Goal: Transaction & Acquisition: Obtain resource

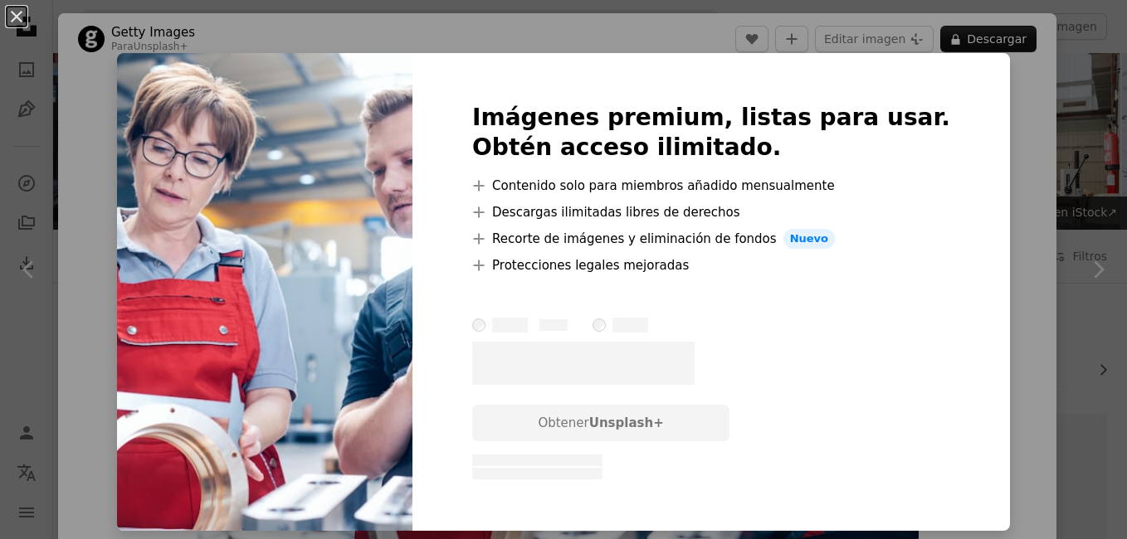
scroll to position [4288, 0]
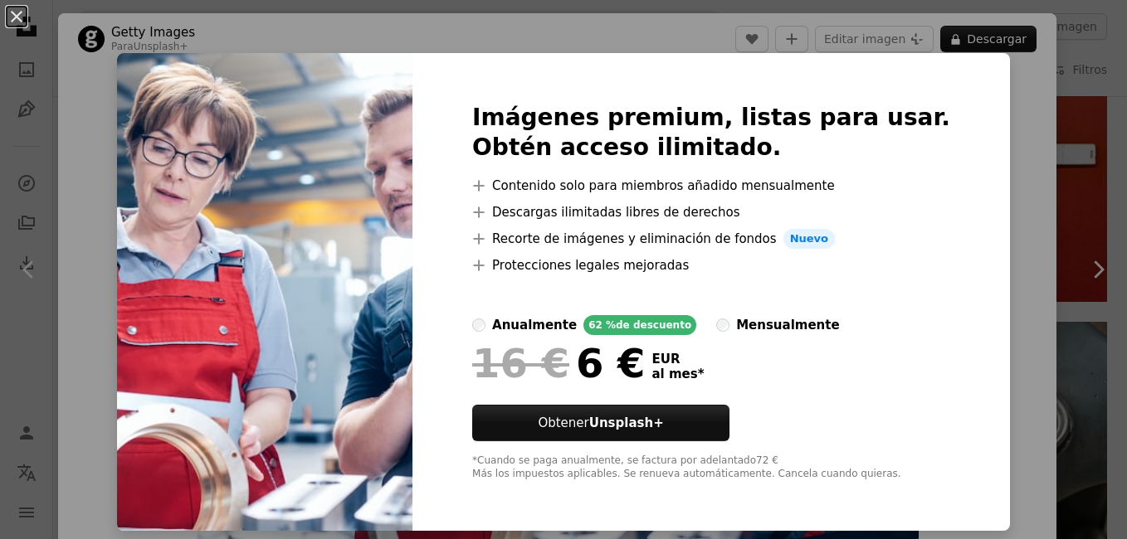
click at [998, 135] on div "An X shape Imágenes premium, listas para usar. Obtén acceso ilimitado. A plus s…" at bounding box center [563, 269] width 1127 height 539
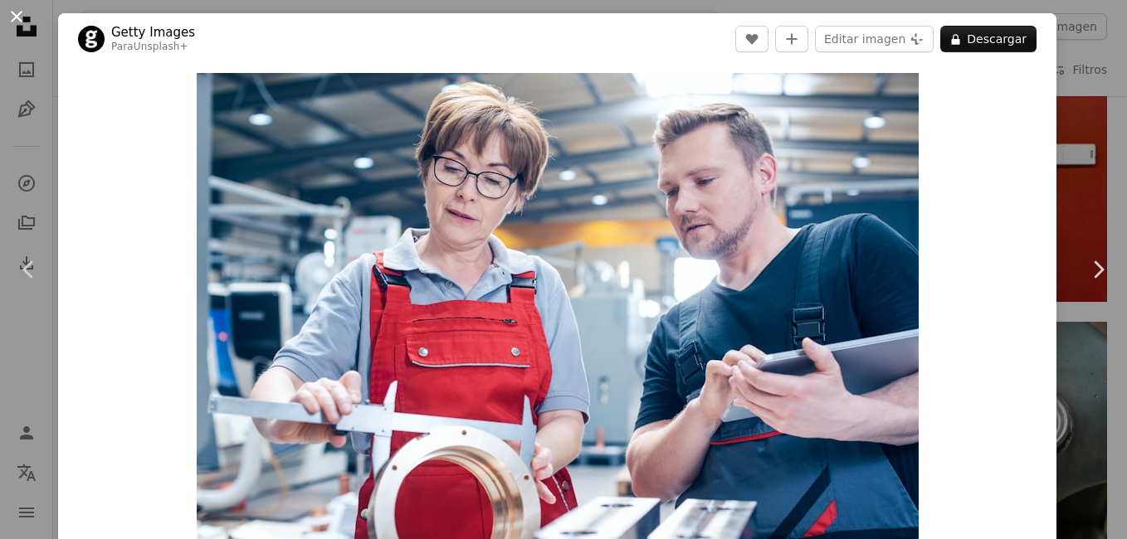
click at [21, 14] on button "An X shape" at bounding box center [17, 17] width 20 height 20
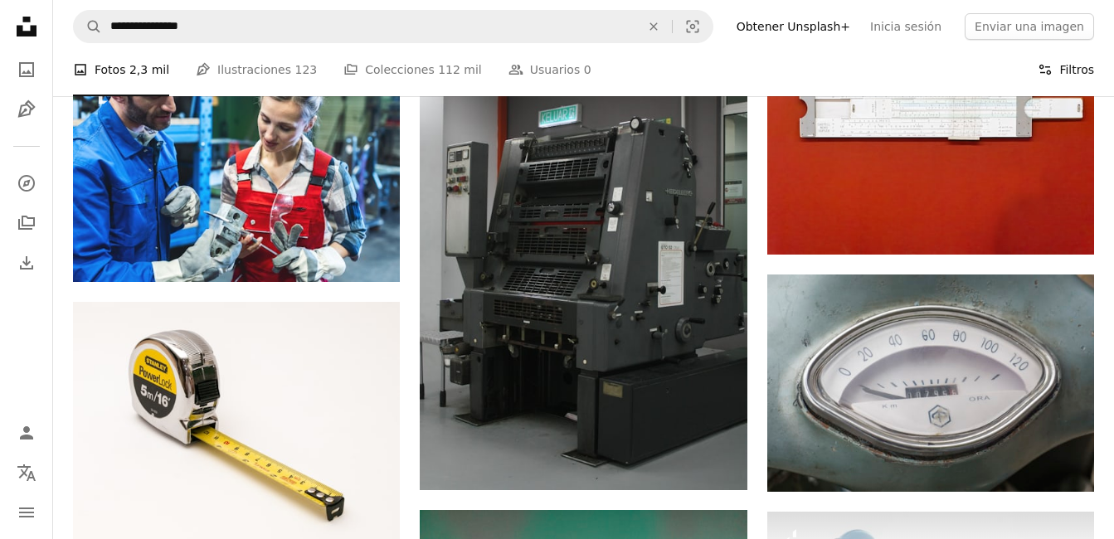
click at [1075, 68] on button "Filters Filtros" at bounding box center [1066, 69] width 56 height 53
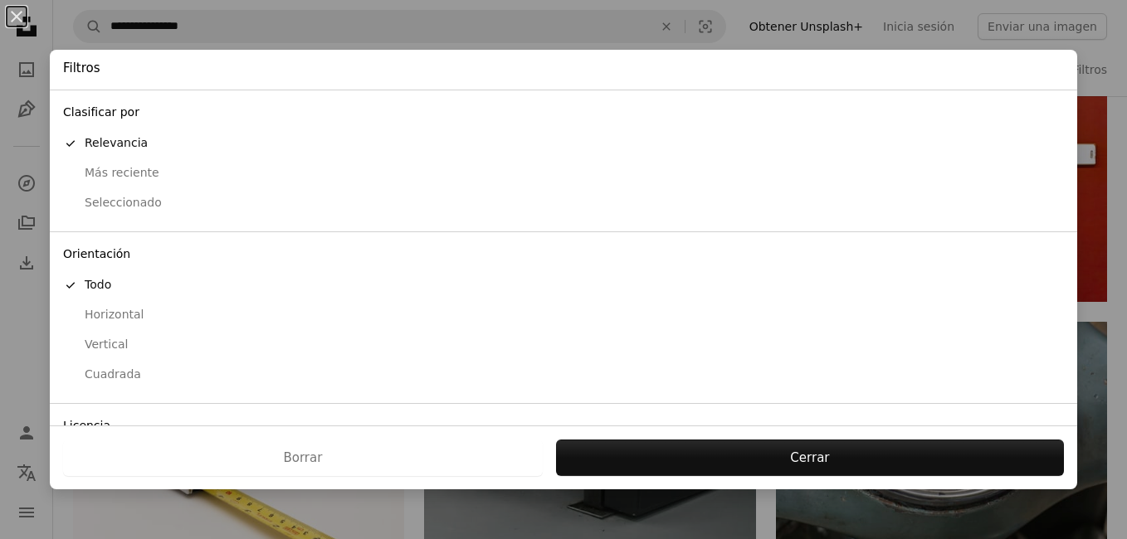
scroll to position [119, 0]
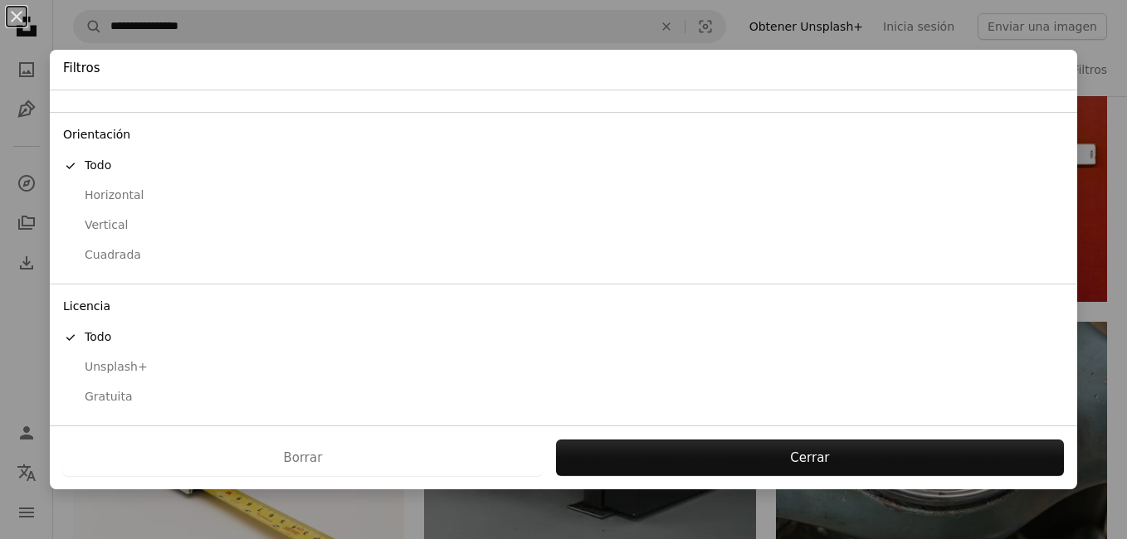
click at [90, 393] on div "Gratuita" at bounding box center [563, 397] width 1001 height 17
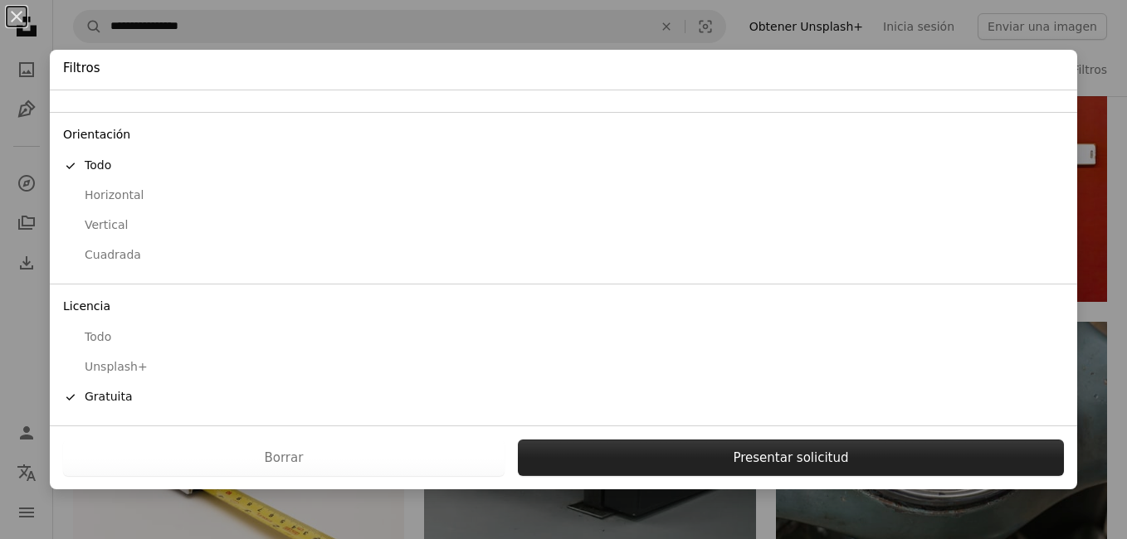
click at [659, 451] on button "Presentar solicitud" at bounding box center [791, 458] width 546 height 37
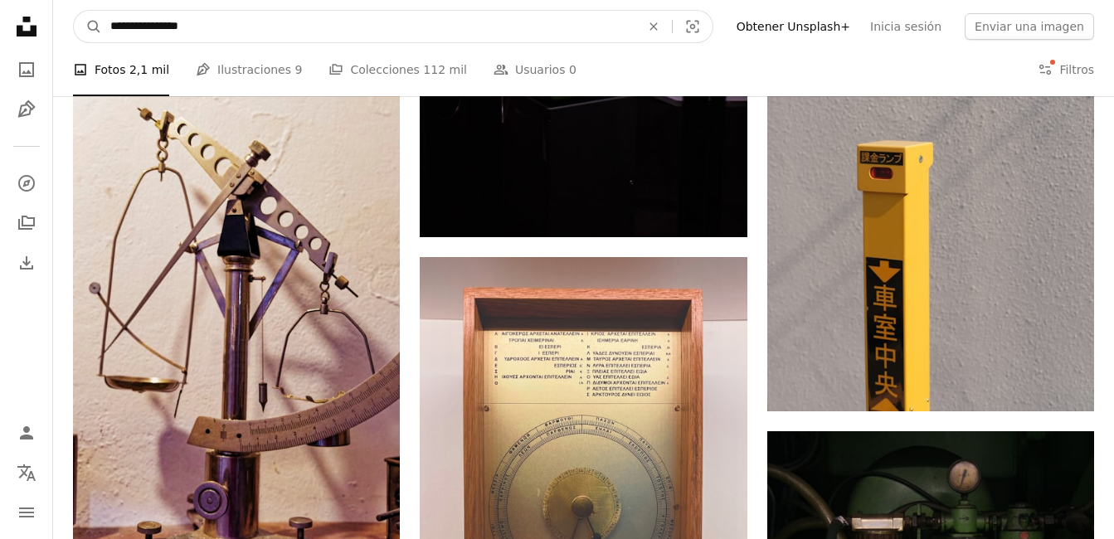
scroll to position [4571, 0]
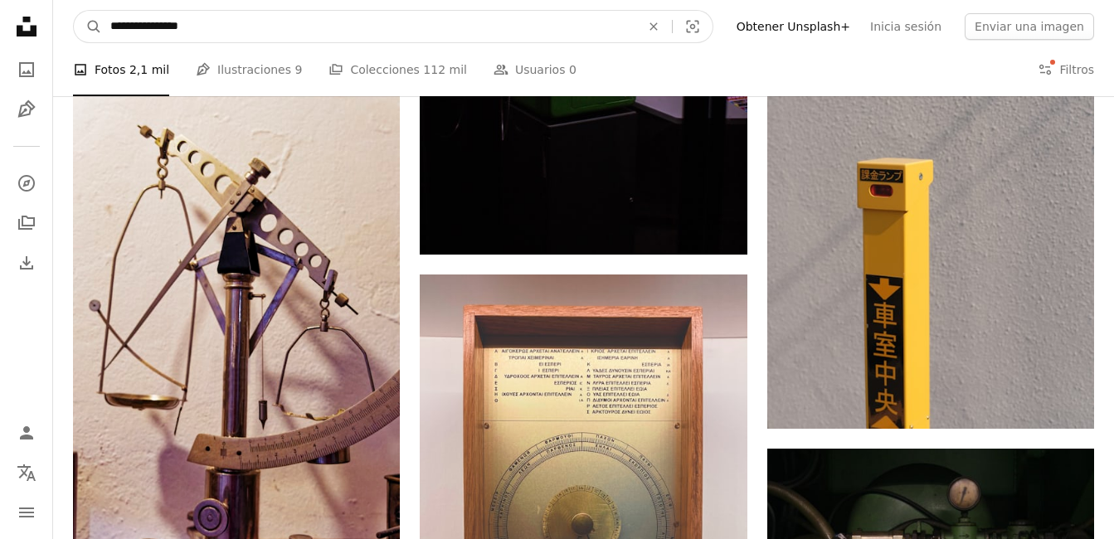
drag, startPoint x: 269, startPoint y: 37, endPoint x: -3, endPoint y: 21, distance: 272.6
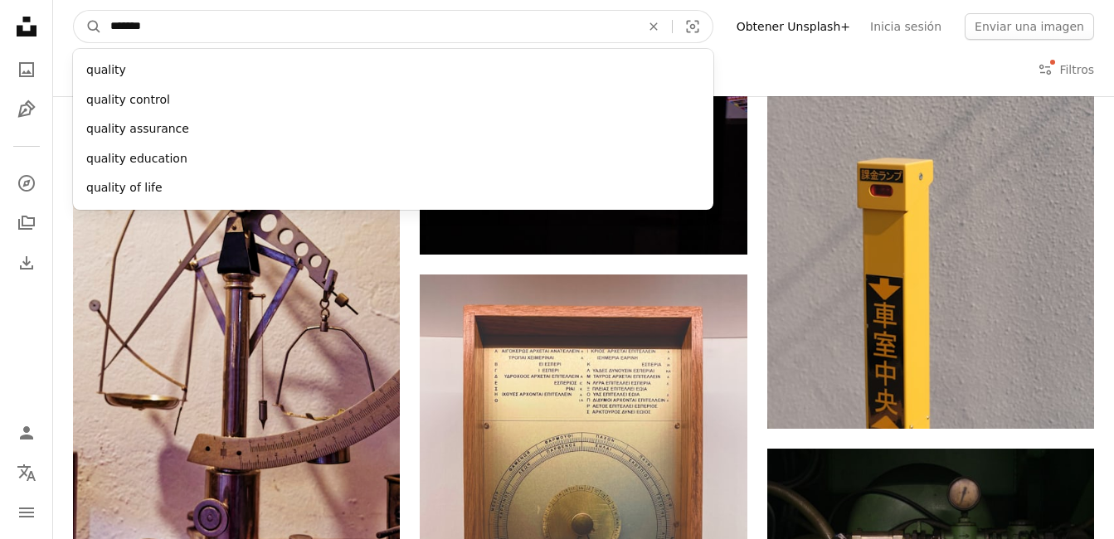
type input "*******"
click at [74, 11] on button "A magnifying glass" at bounding box center [88, 27] width 28 height 32
